Goal: Task Accomplishment & Management: Manage account settings

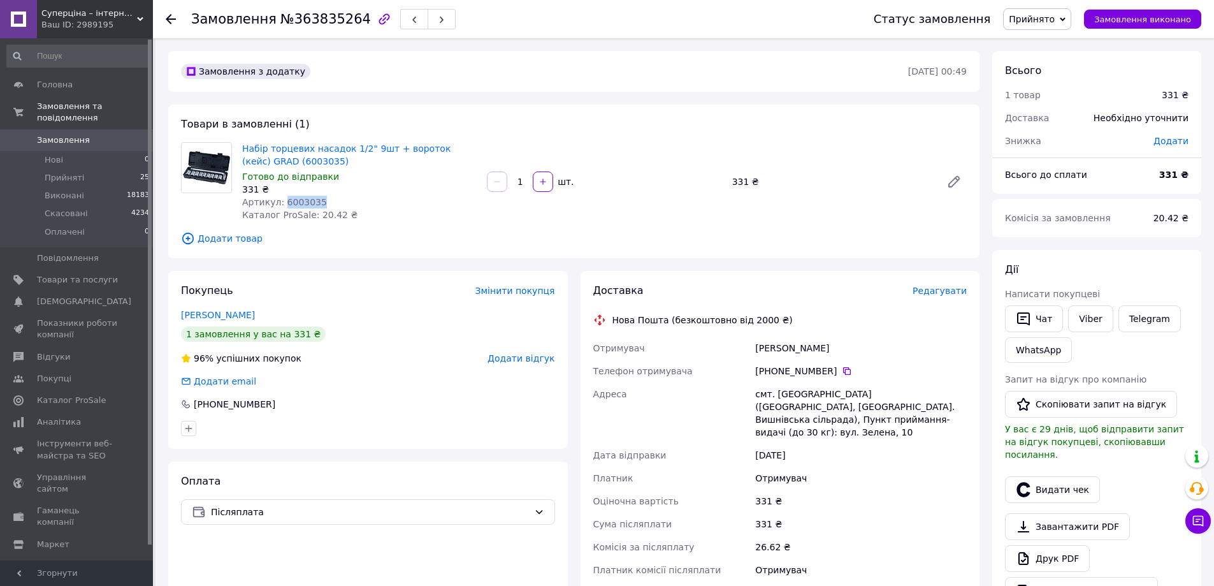
drag, startPoint x: 755, startPoint y: 349, endPoint x: 835, endPoint y: 353, distance: 79.8
click at [835, 353] on div "[PERSON_NAME]" at bounding box center [860, 347] width 217 height 23
copy div "[PERSON_NAME]"
click at [842, 372] on icon at bounding box center [847, 371] width 10 height 10
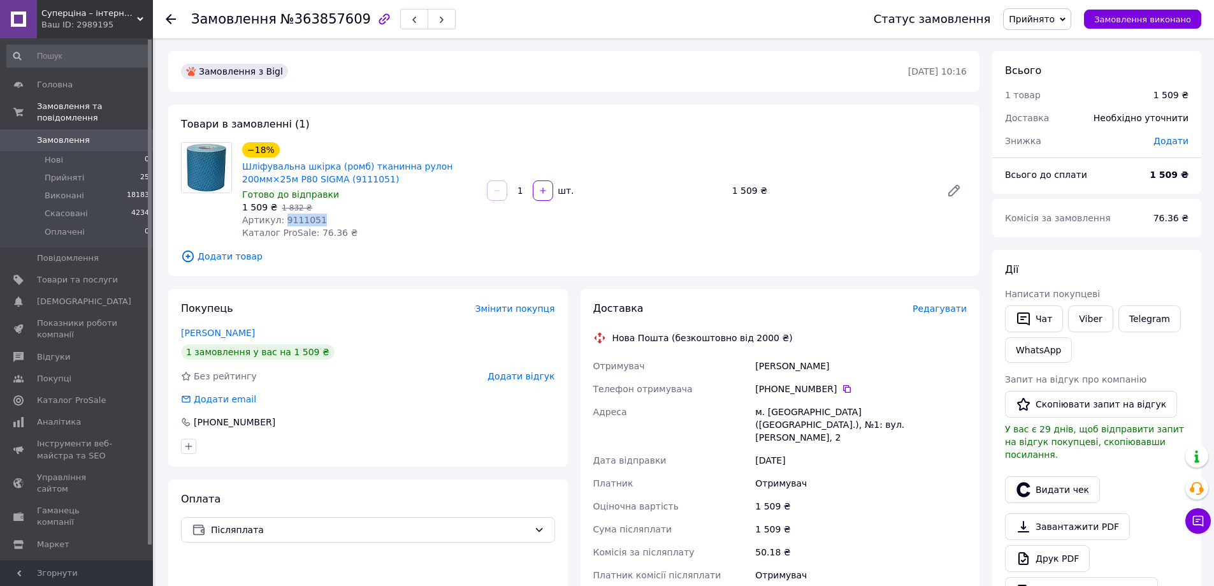
click at [313, 215] on span "Артикул: 9111051" at bounding box center [284, 220] width 85 height 10
drag, startPoint x: 757, startPoint y: 363, endPoint x: 825, endPoint y: 364, distance: 68.2
click at [825, 364] on div "[PERSON_NAME]" at bounding box center [860, 365] width 217 height 23
copy div "[PERSON_NAME]"
click at [842, 392] on icon at bounding box center [847, 389] width 10 height 10
